Goal: Information Seeking & Learning: Find contact information

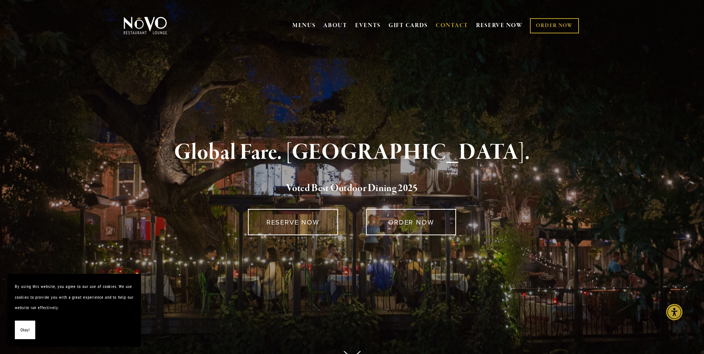
click at [455, 25] on link "CONTACT" at bounding box center [452, 26] width 33 height 14
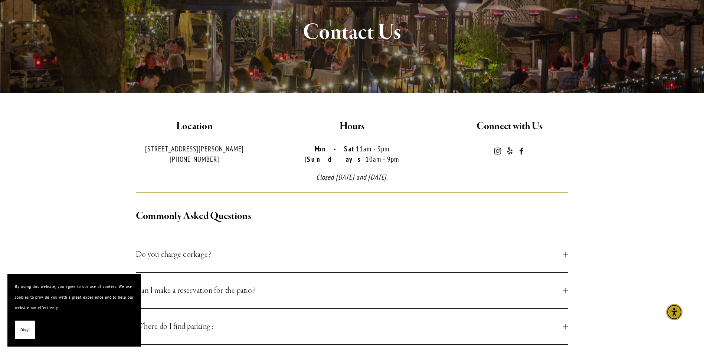
scroll to position [111, 0]
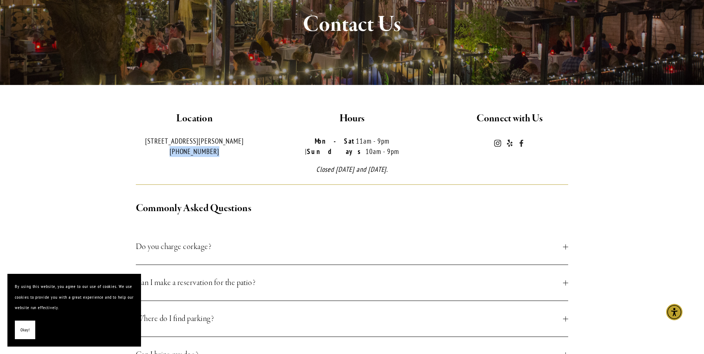
drag, startPoint x: 213, startPoint y: 154, endPoint x: 173, endPoint y: 156, distance: 39.4
click at [173, 156] on p "[STREET_ADDRESS][PERSON_NAME] [PHONE_NUMBER]" at bounding box center [194, 146] width 145 height 21
copy p "[PHONE_NUMBER]"
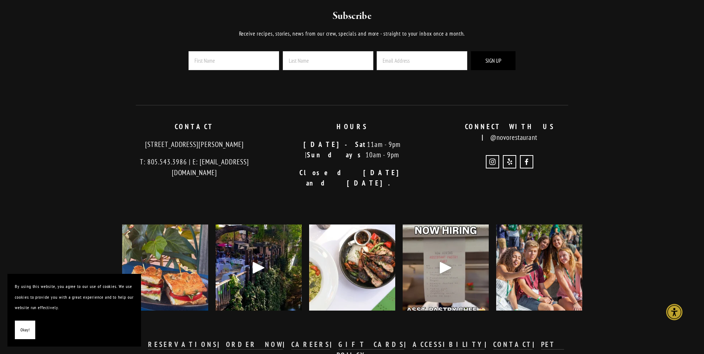
scroll to position [1045, 0]
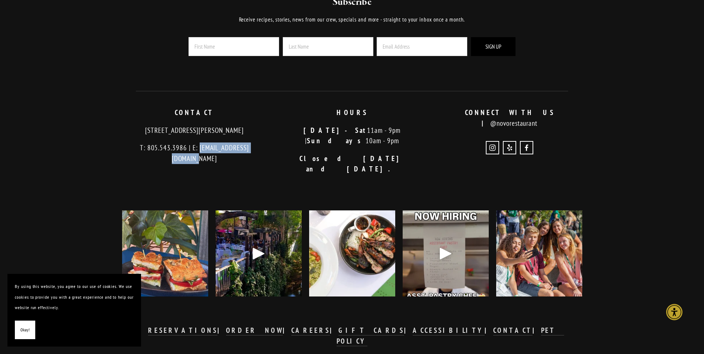
drag, startPoint x: 262, startPoint y: 140, endPoint x: 189, endPoint y: 140, distance: 73.5
click at [189, 143] on p "T: 805.543.3986 | E: [EMAIL_ADDRESS][DOMAIN_NAME]" at bounding box center [194, 153] width 145 height 21
copy p "[EMAIL_ADDRESS][DOMAIN_NAME]"
